Goal: Information Seeking & Learning: Learn about a topic

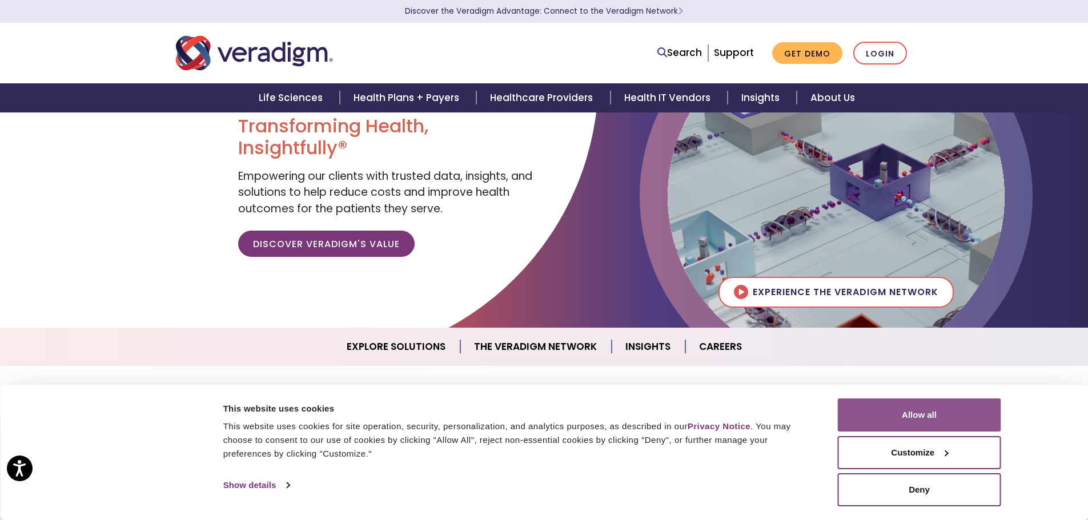
scroll to position [57, 0]
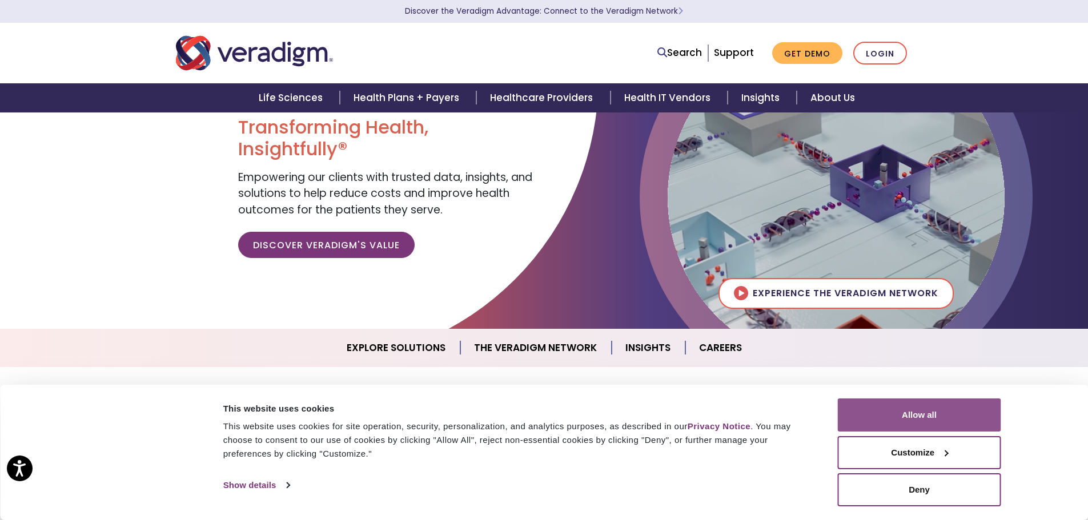
click at [888, 415] on button "Allow all" at bounding box center [919, 415] width 163 height 33
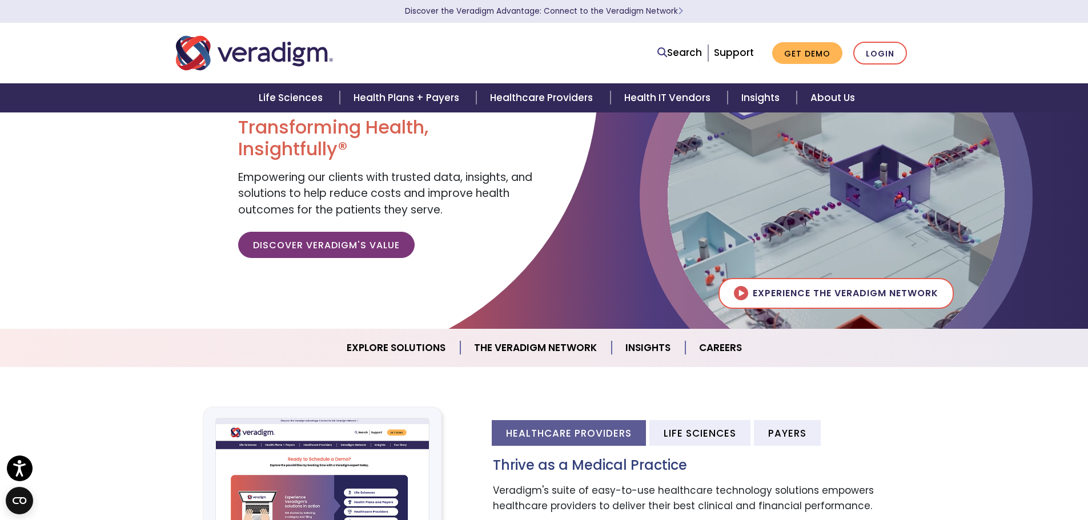
click at [656, 50] on ul "Search Support Get Demo Login" at bounding box center [782, 53] width 261 height 23
click at [665, 51] on icon at bounding box center [662, 52] width 10 height 10
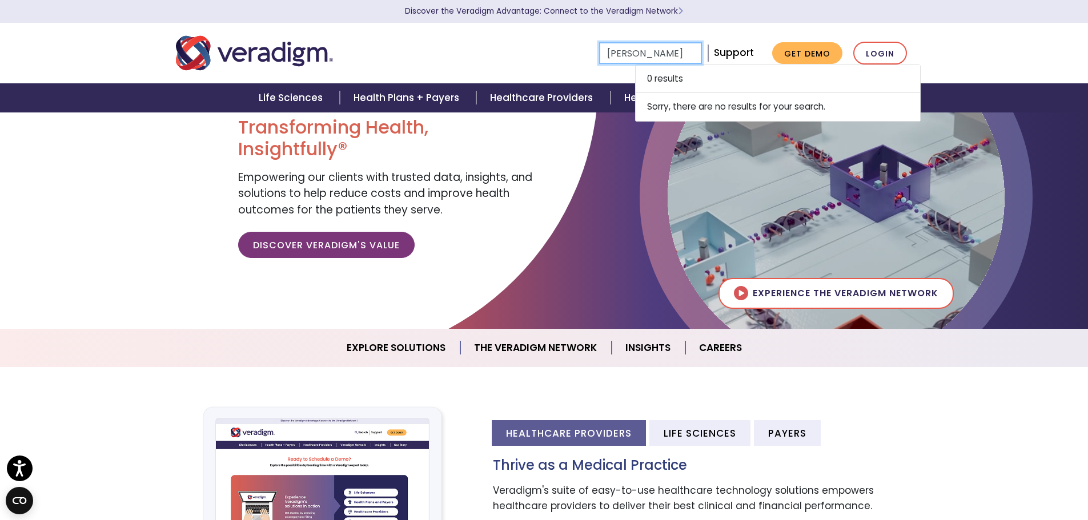
type input "Ali Zarzour"
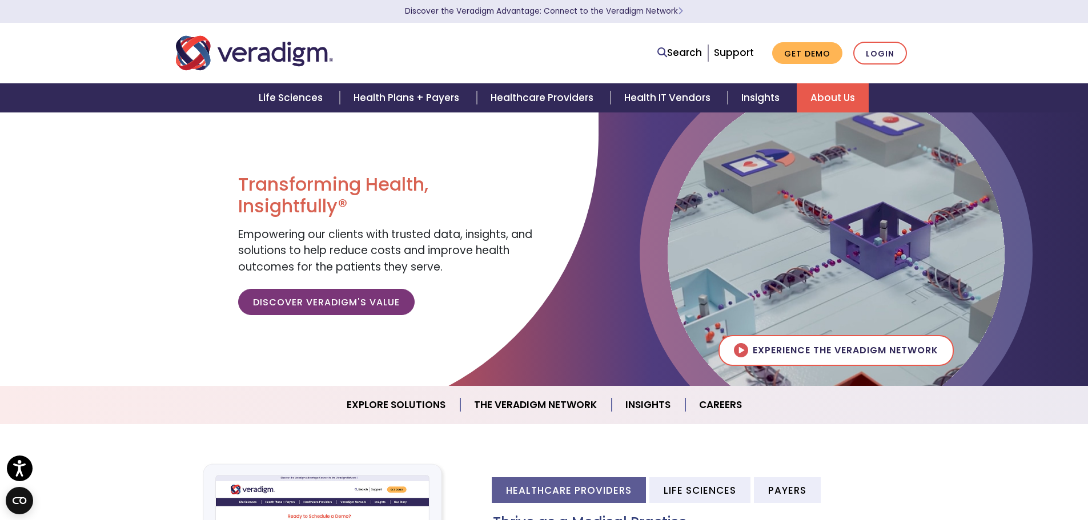
click at [837, 94] on link "About Us" at bounding box center [833, 97] width 72 height 29
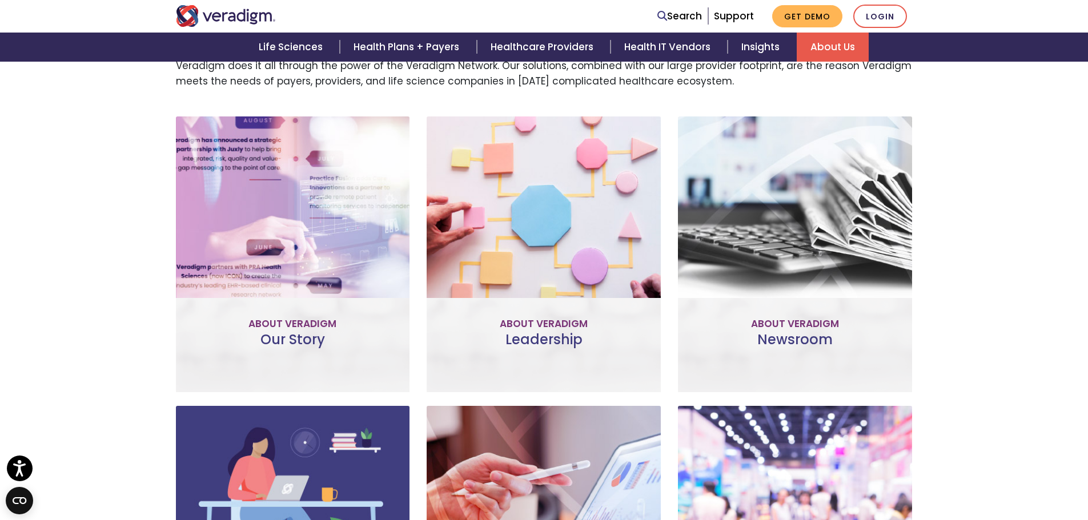
scroll to position [400, 0]
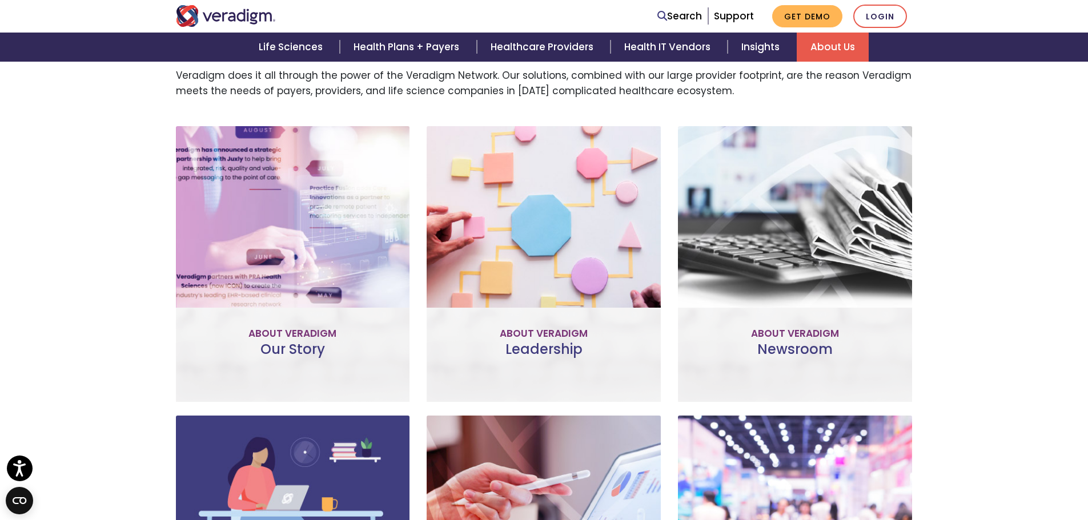
click at [308, 306] on link "Learn More" at bounding box center [293, 307] width 90 height 26
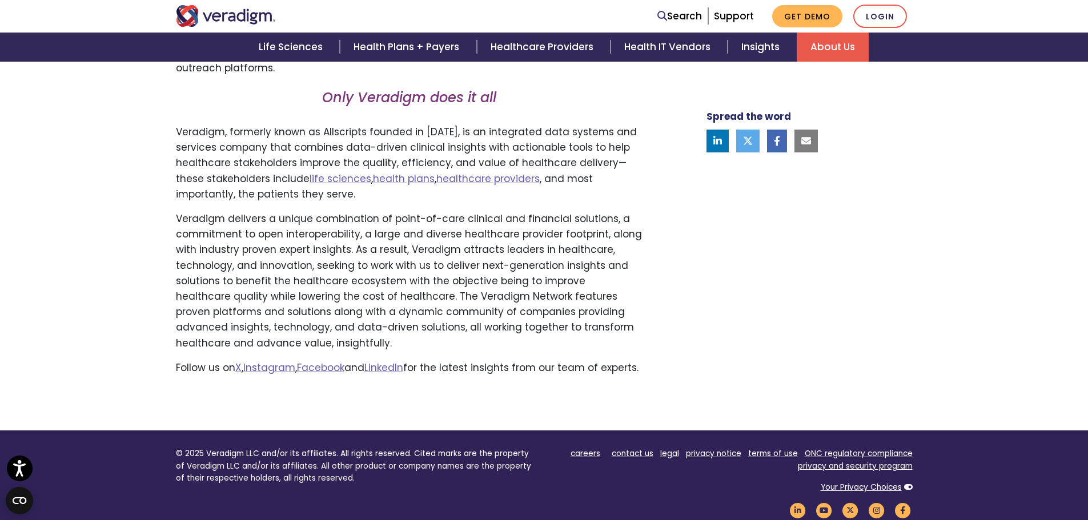
scroll to position [742, 0]
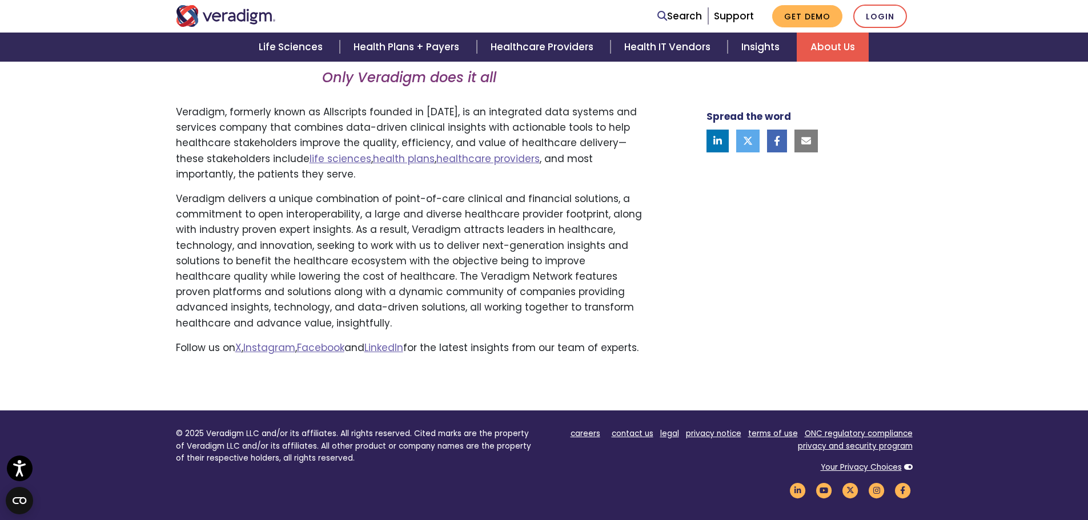
drag, startPoint x: 702, startPoint y: 241, endPoint x: 693, endPoint y: 240, distance: 8.6
click at [702, 240] on div "Spread the word" at bounding box center [795, 8] width 251 height 714
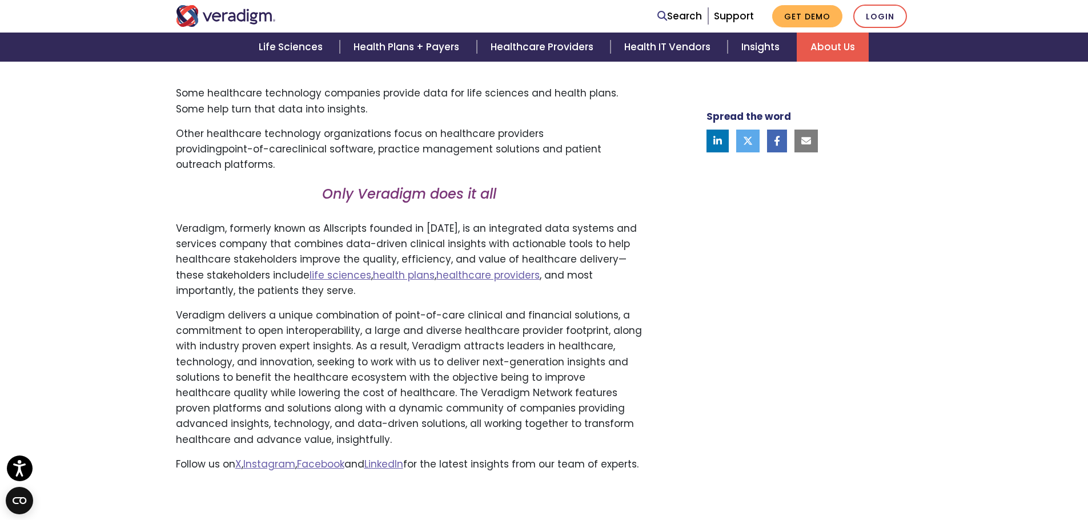
scroll to position [457, 0]
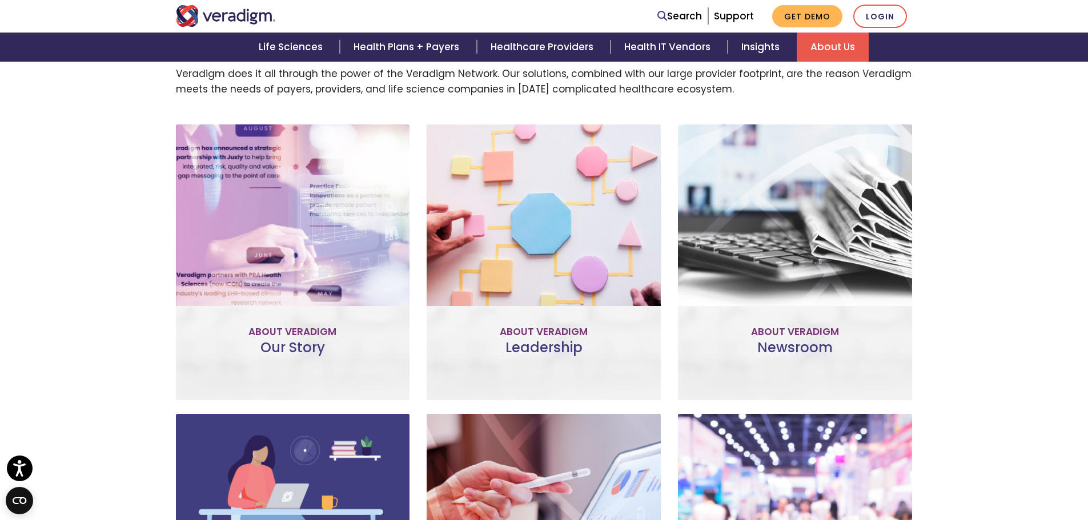
click at [534, 221] on p "The committed professionals who make up our Veradigm leadership team use their …" at bounding box center [543, 253] width 211 height 78
